Goal: Navigation & Orientation: Find specific page/section

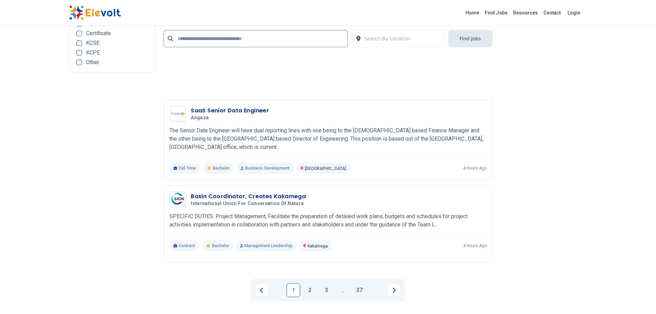
scroll to position [1549, 0]
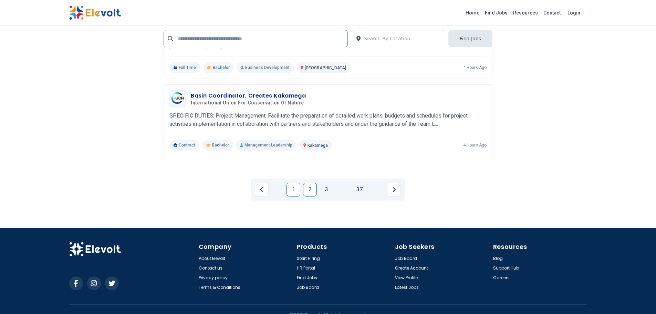
click at [309, 191] on link "2" at bounding box center [310, 189] width 14 height 14
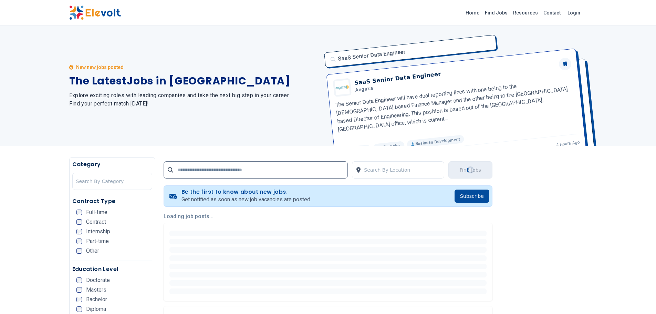
scroll to position [0, 0]
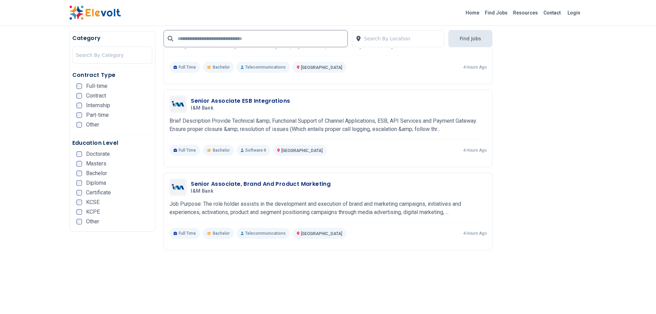
scroll to position [792, 0]
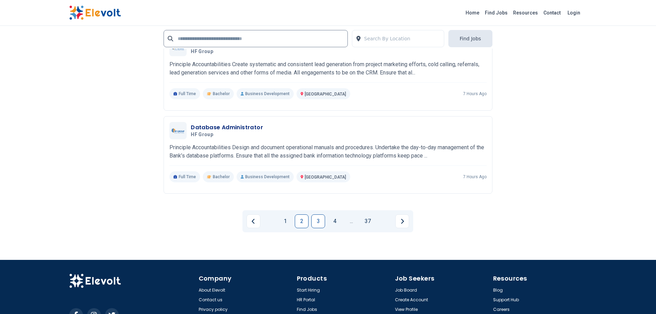
click at [320, 220] on link "3" at bounding box center [318, 221] width 14 height 14
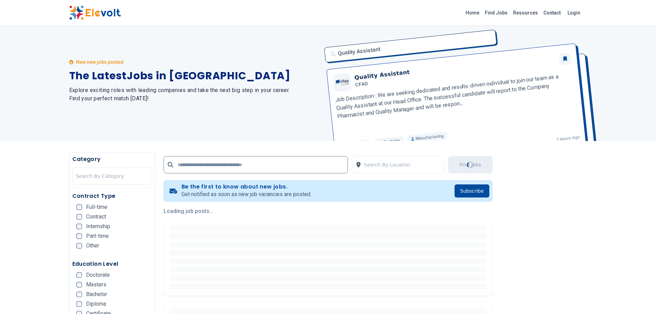
scroll to position [0, 0]
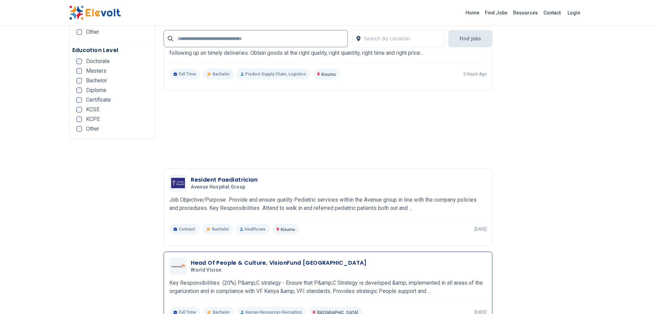
scroll to position [1480, 0]
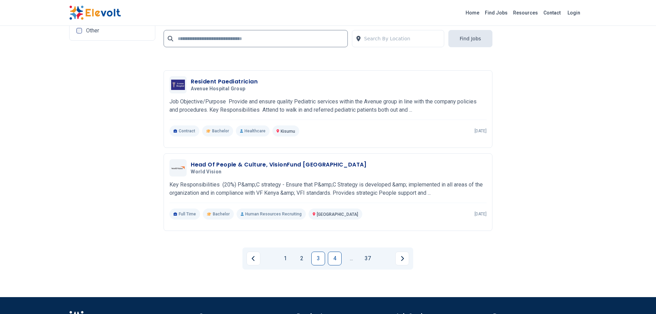
click at [337, 257] on link "4" at bounding box center [335, 258] width 14 height 14
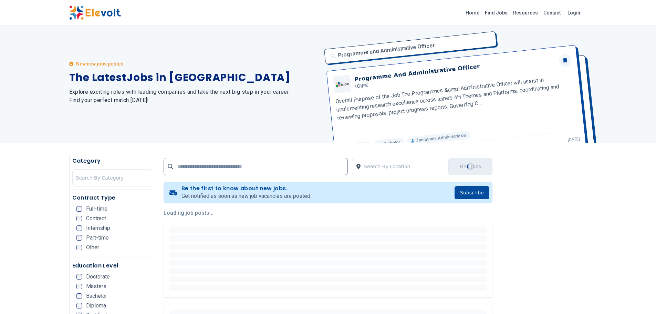
scroll to position [0, 0]
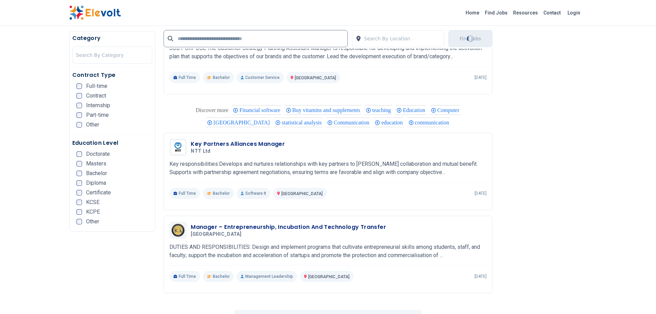
scroll to position [1377, 0]
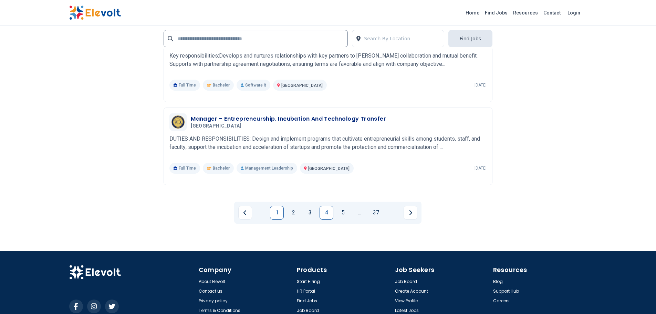
click at [276, 210] on link "1" at bounding box center [277, 212] width 14 height 14
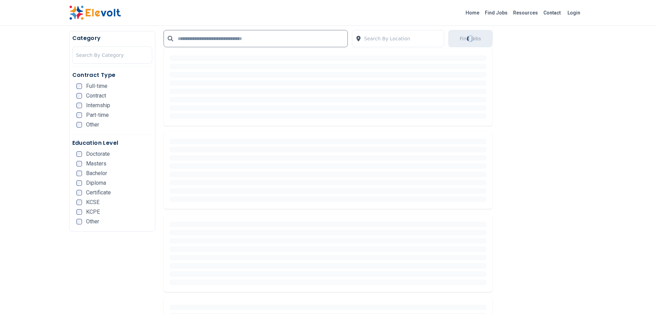
scroll to position [136, 0]
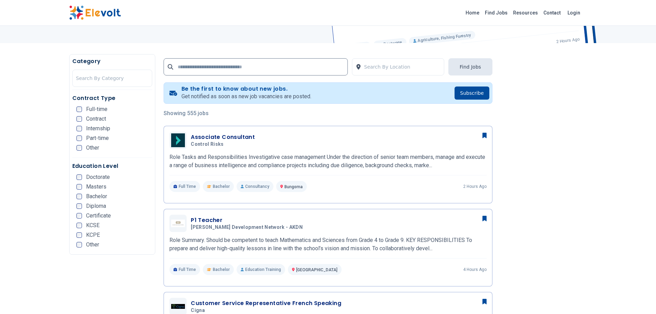
scroll to position [172, 0]
